Goal: Information Seeking & Learning: Learn about a topic

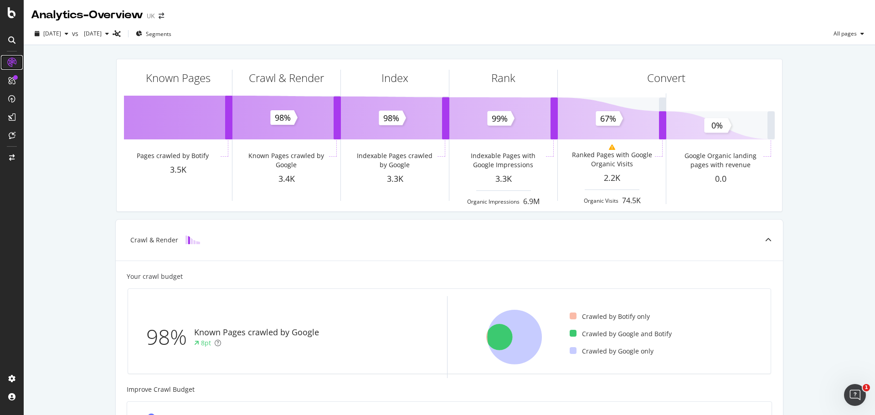
click at [12, 62] on icon at bounding box center [11, 62] width 9 height 9
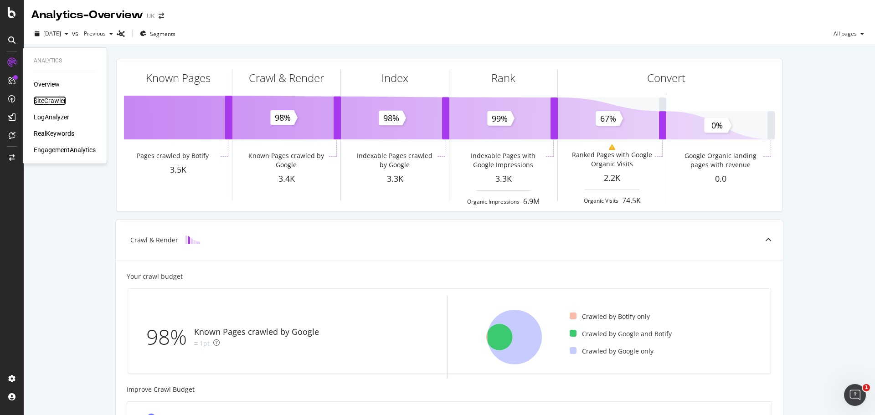
click at [44, 100] on div "SiteCrawler" at bounding box center [50, 100] width 32 height 9
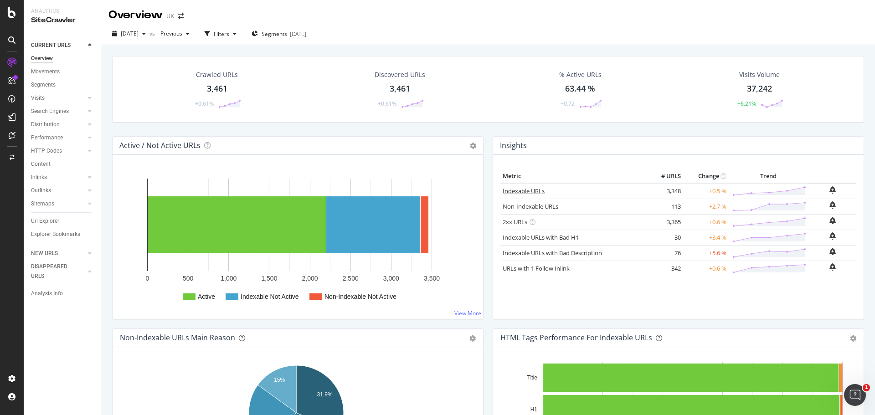
click at [515, 189] on link "Indexable URLs" at bounding box center [524, 191] width 42 height 8
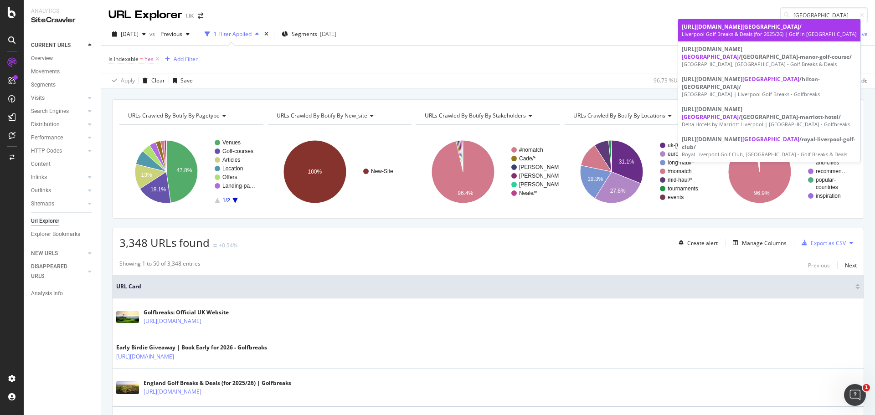
type input "[GEOGRAPHIC_DATA]"
click at [799, 29] on span "[GEOGRAPHIC_DATA]" at bounding box center [770, 27] width 57 height 8
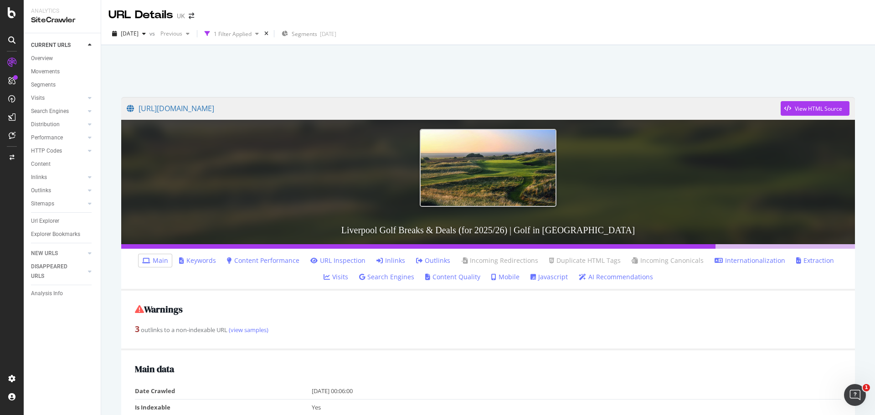
click at [376, 256] on link "Inlinks" at bounding box center [390, 260] width 29 height 9
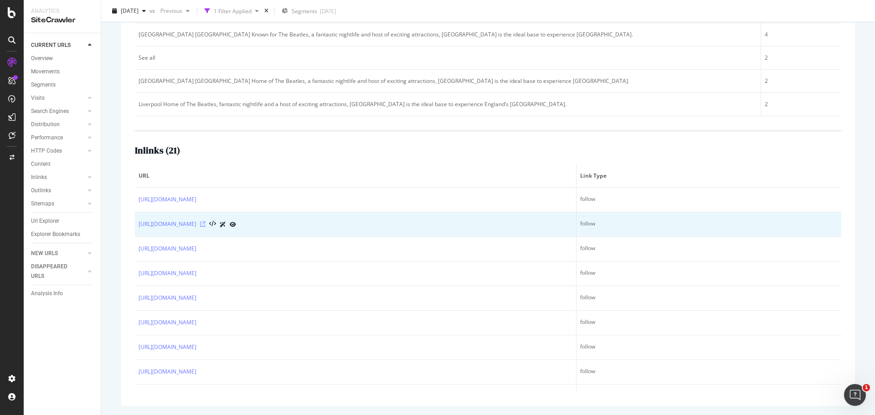
click at [206, 223] on icon at bounding box center [202, 223] width 5 height 5
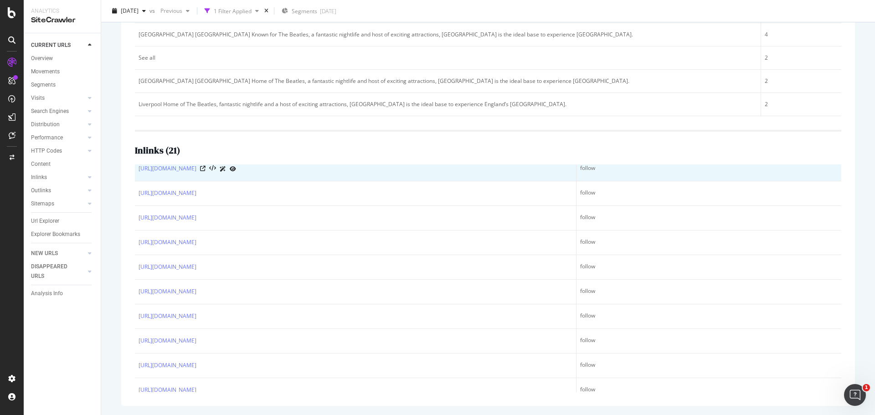
scroll to position [108, 0]
